Goal: Check status: Check status

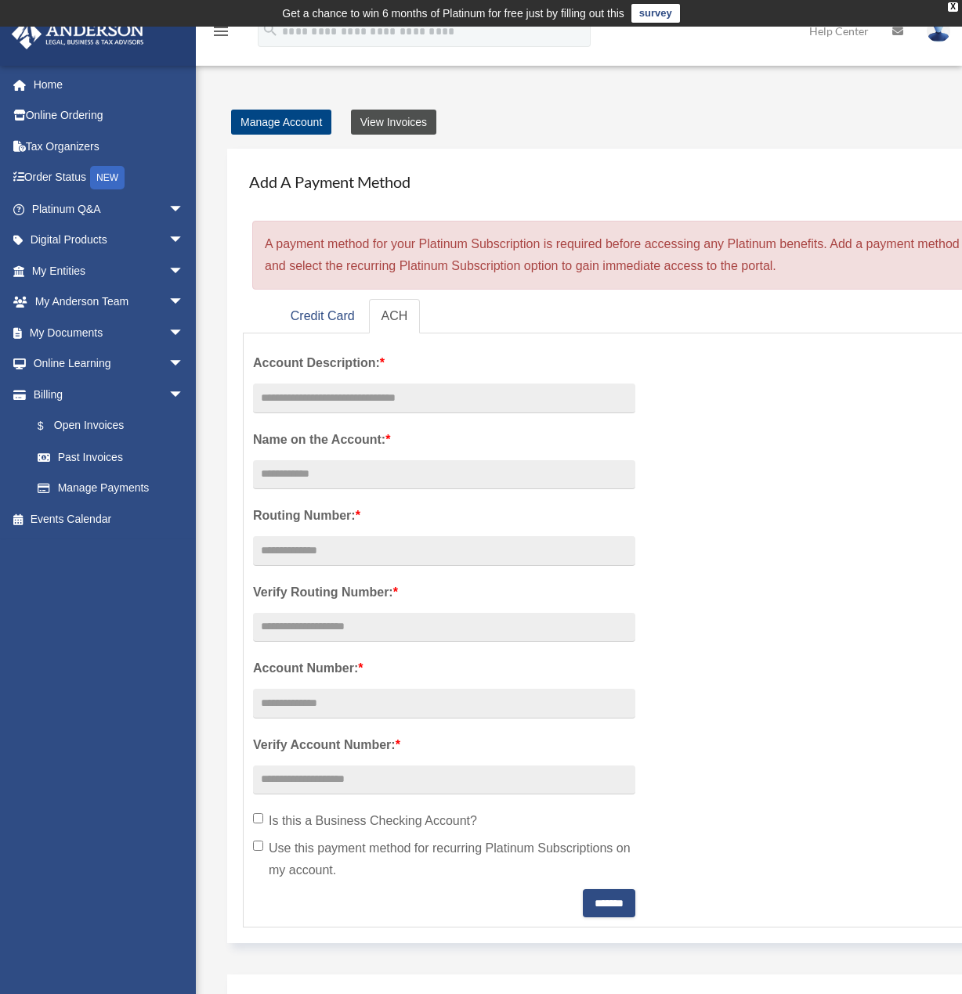
click at [415, 127] on link "View Invoices" at bounding box center [393, 122] width 85 height 25
click at [83, 462] on link "Past Invoices" at bounding box center [115, 457] width 186 height 31
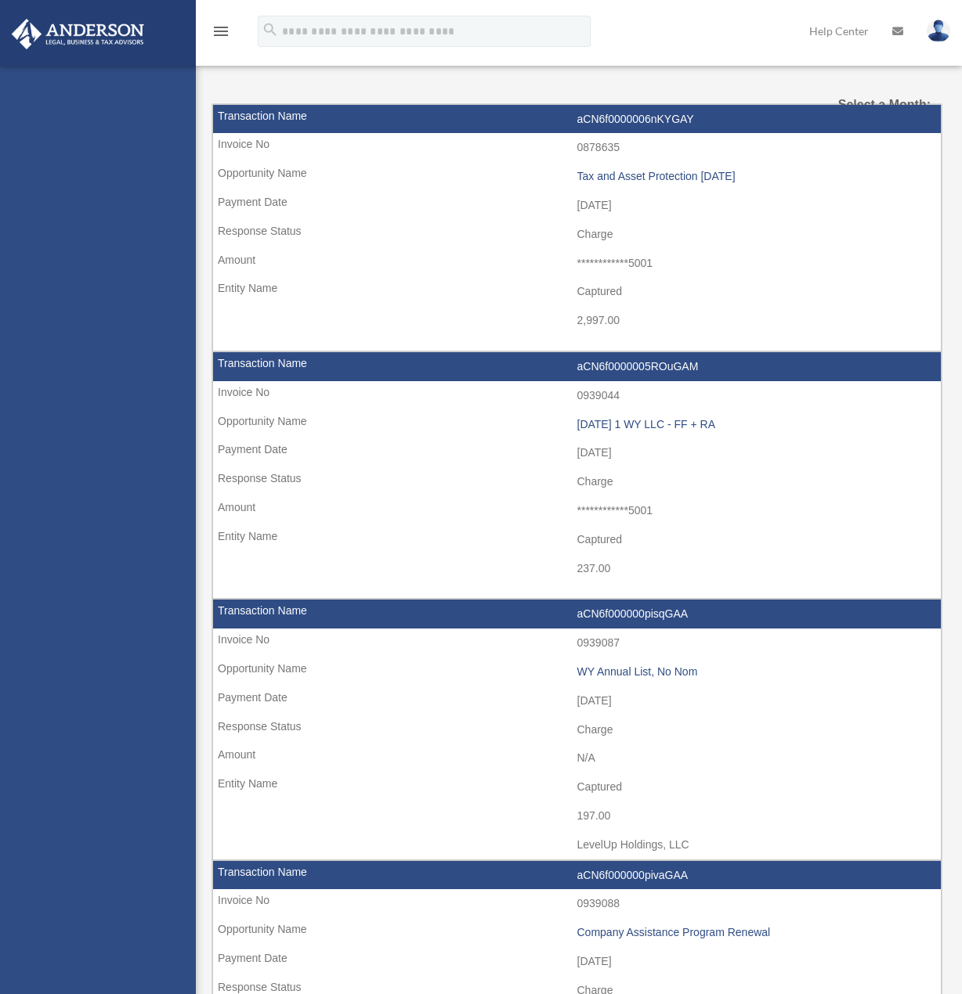
select select
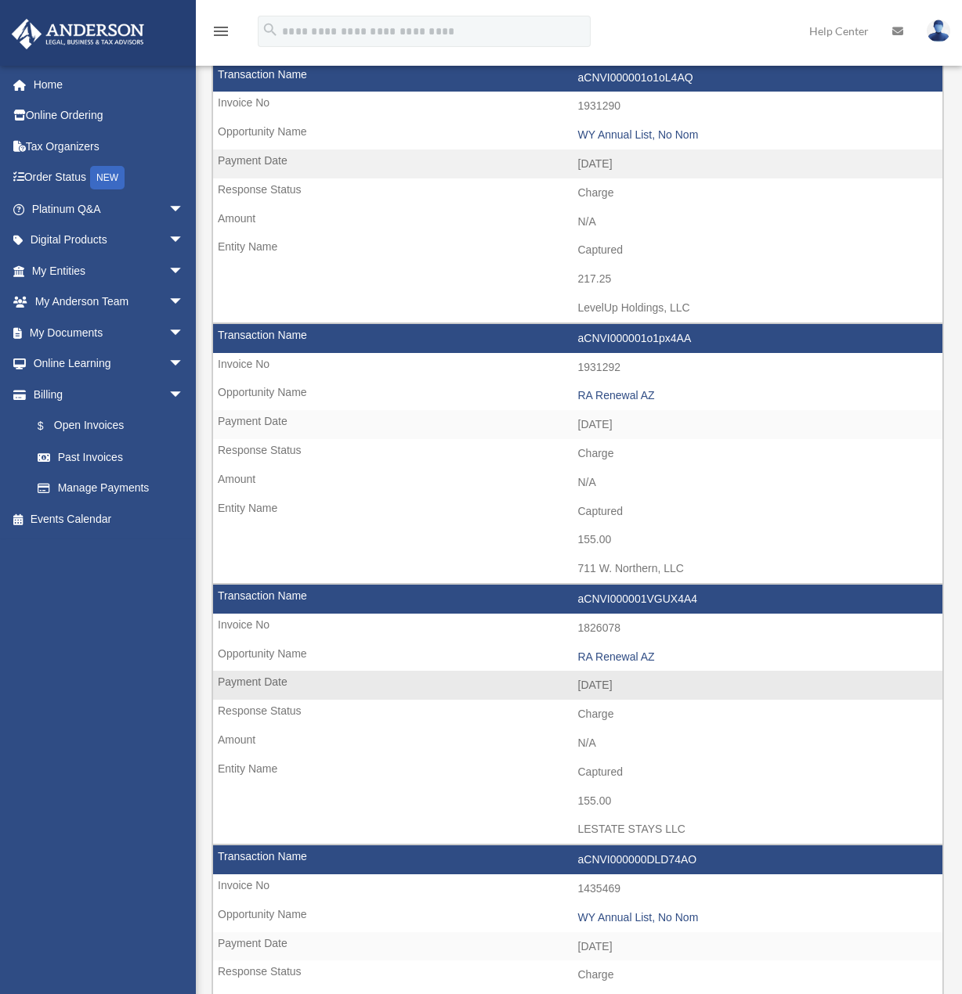
scroll to position [235, 0]
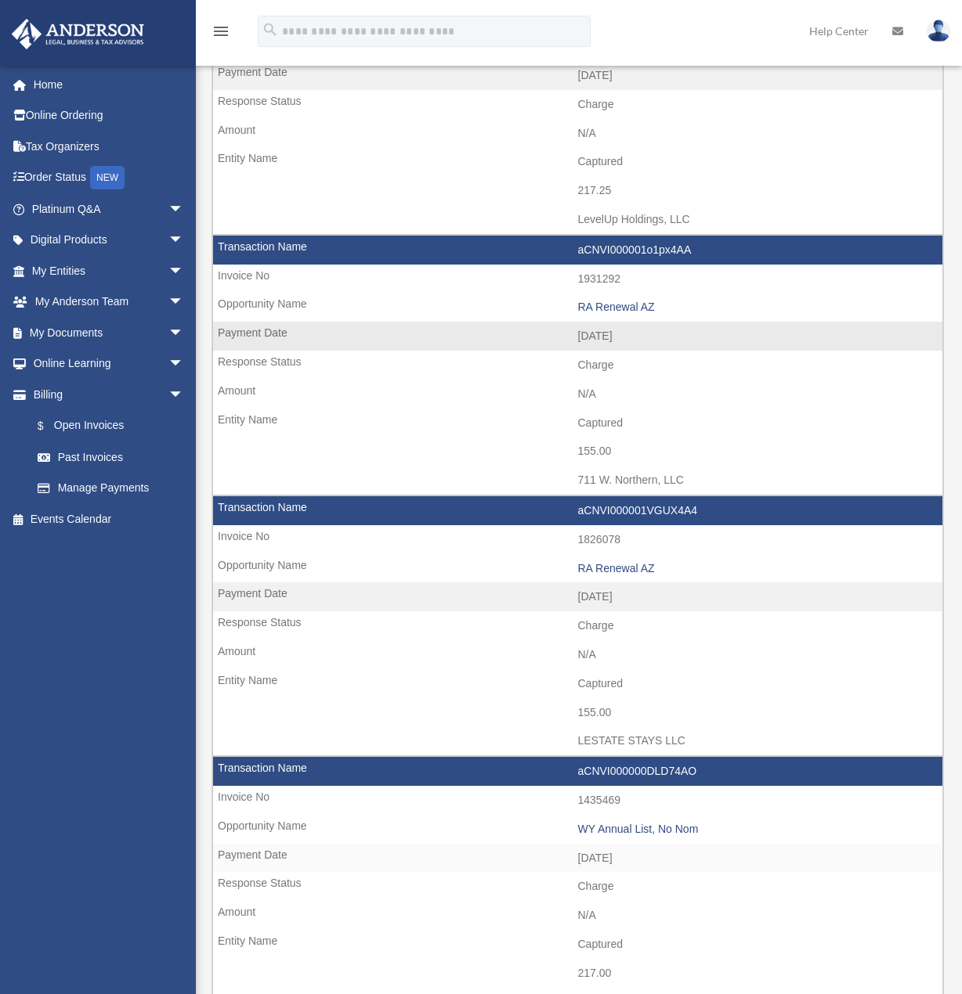
drag, startPoint x: 658, startPoint y: 486, endPoint x: 580, endPoint y: 482, distance: 77.6
click at [580, 482] on td "711 W. Northern, LLC" at bounding box center [577, 481] width 729 height 30
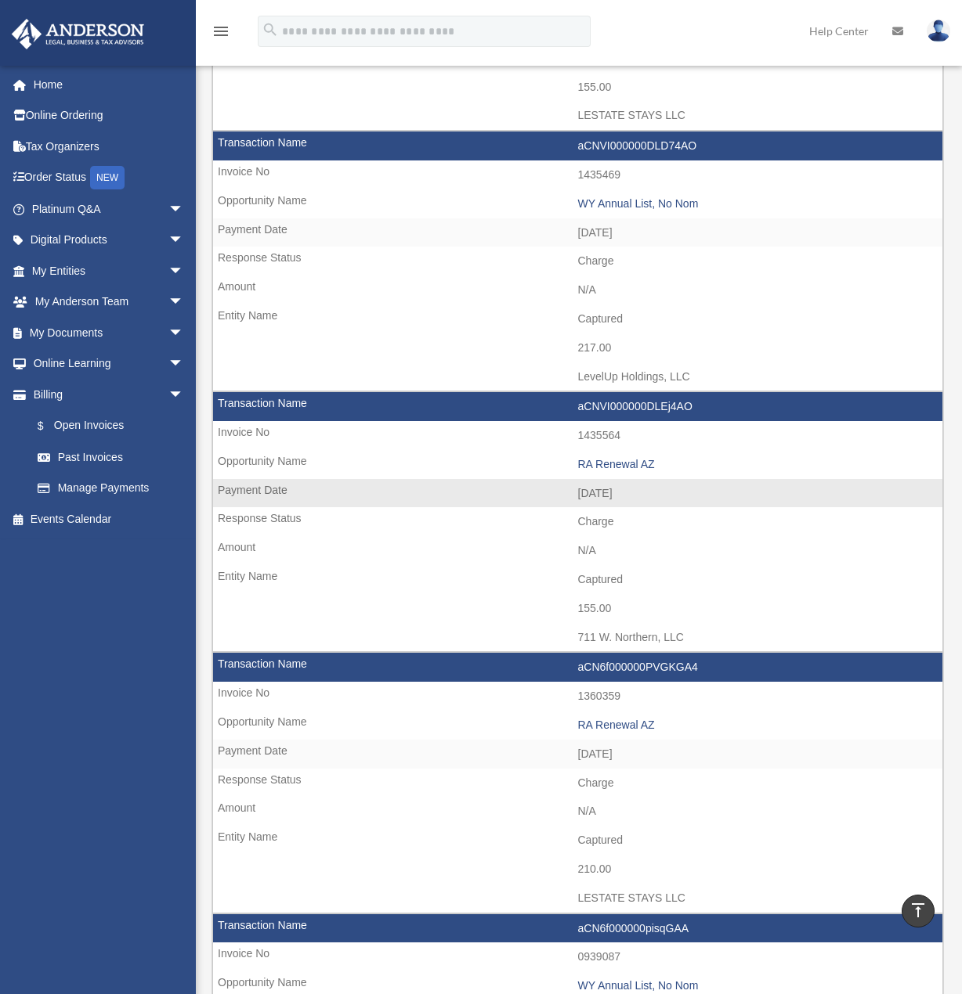
scroll to position [861, 0]
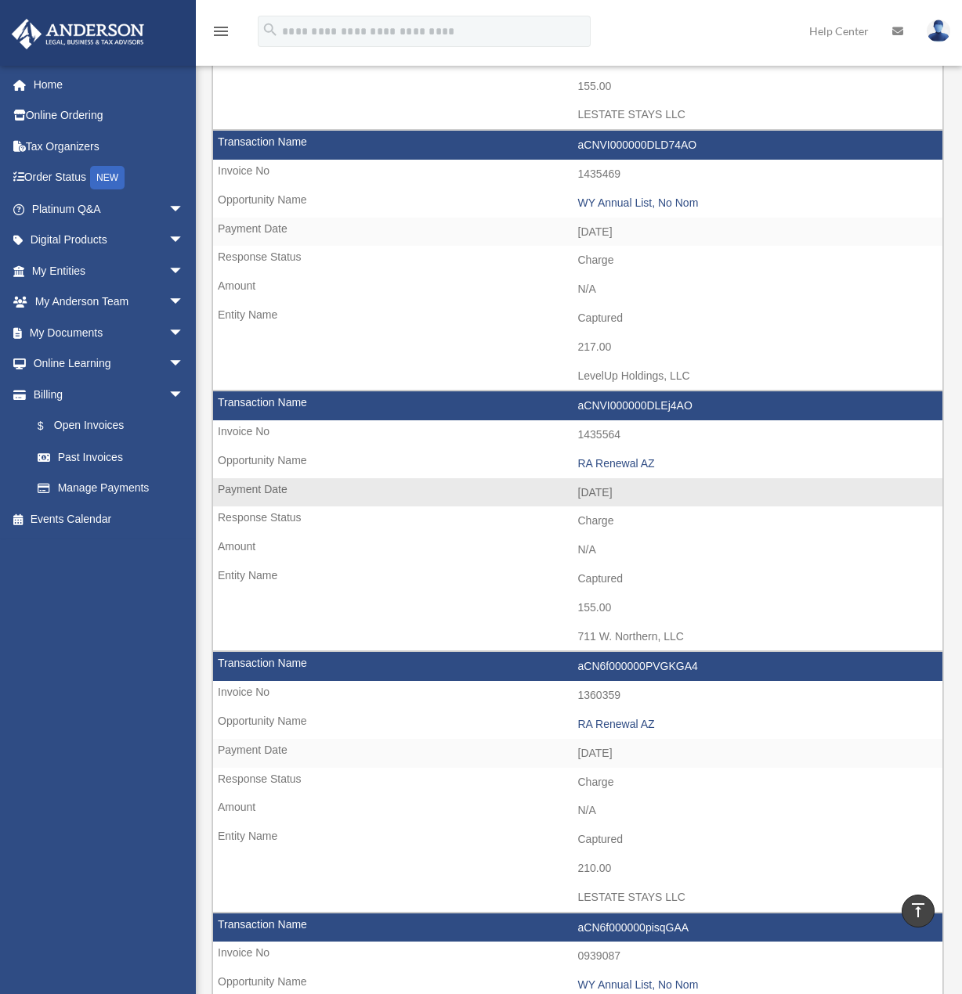
drag, startPoint x: 639, startPoint y: 648, endPoint x: 563, endPoint y: 643, distance: 76.2
click at [563, 643] on td "711 W. Northern, LLC" at bounding box center [577, 638] width 729 height 30
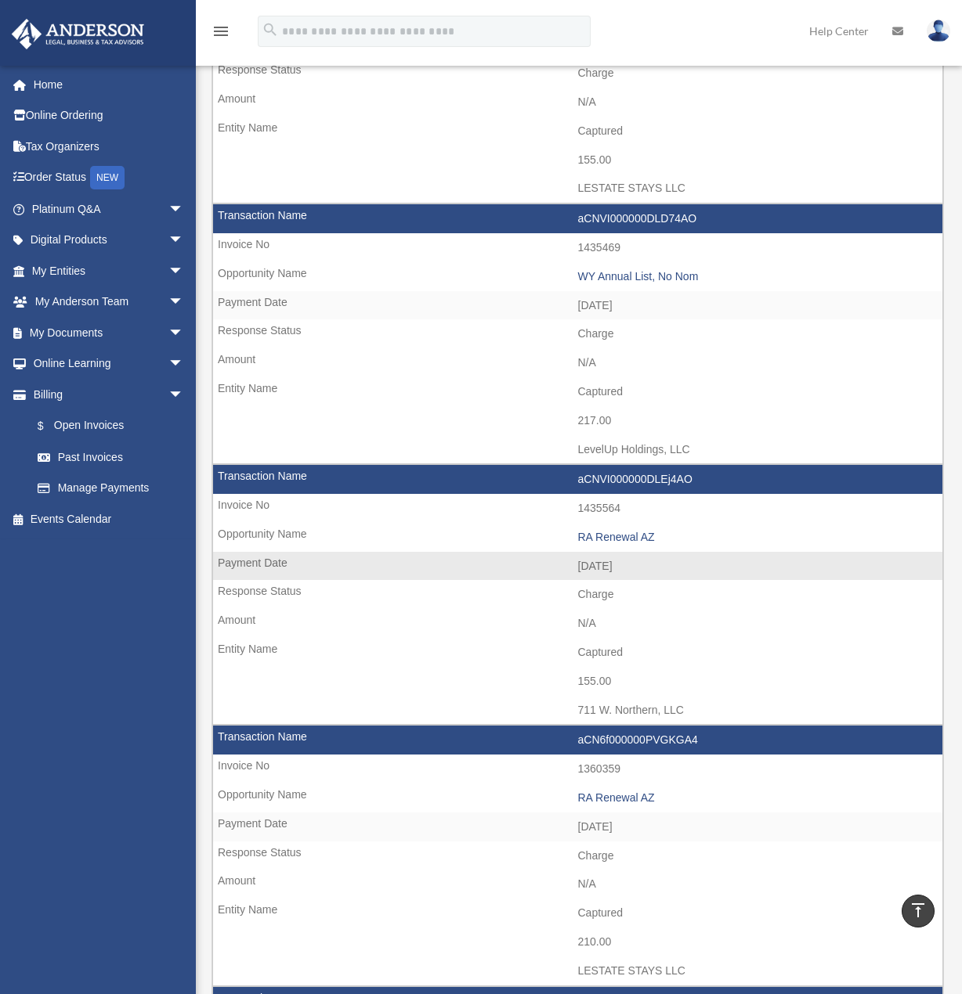
scroll to position [783, 0]
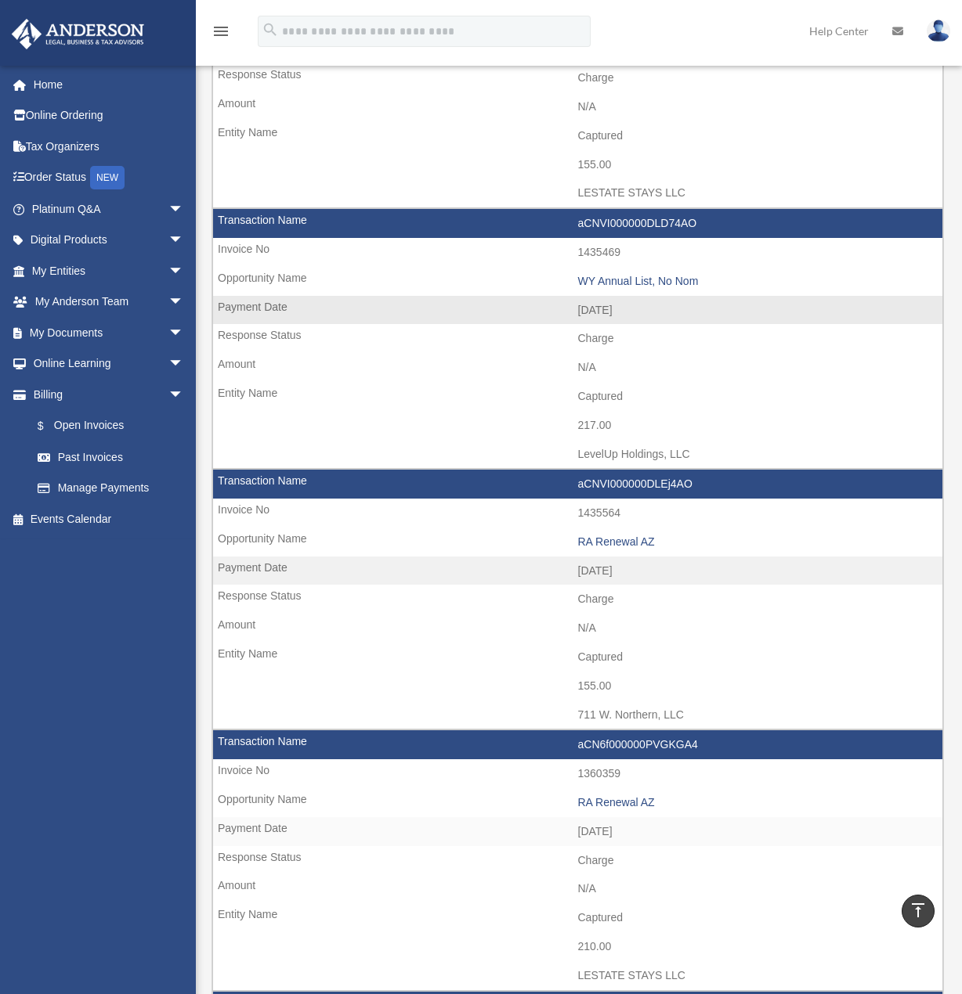
click at [718, 402] on td "Captured" at bounding box center [577, 397] width 729 height 30
